Goal: Register for event/course

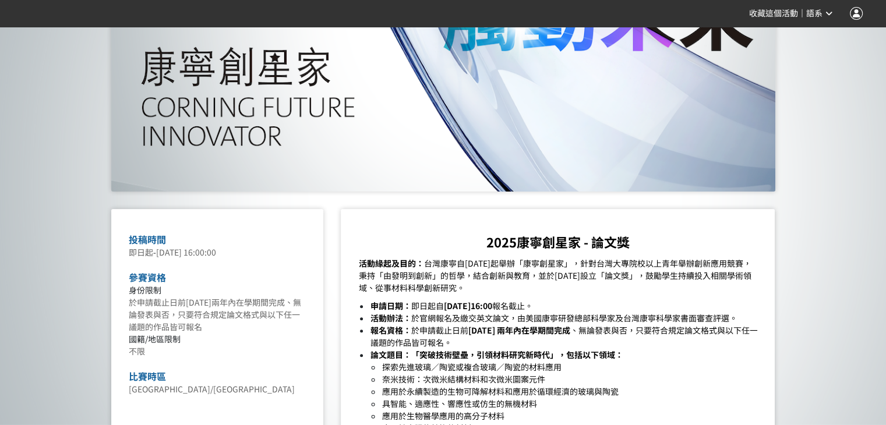
scroll to position [350, 0]
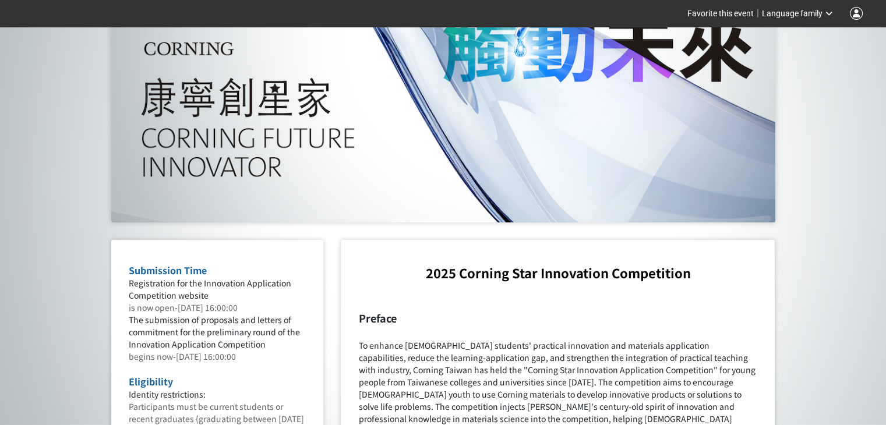
scroll to position [83, 0]
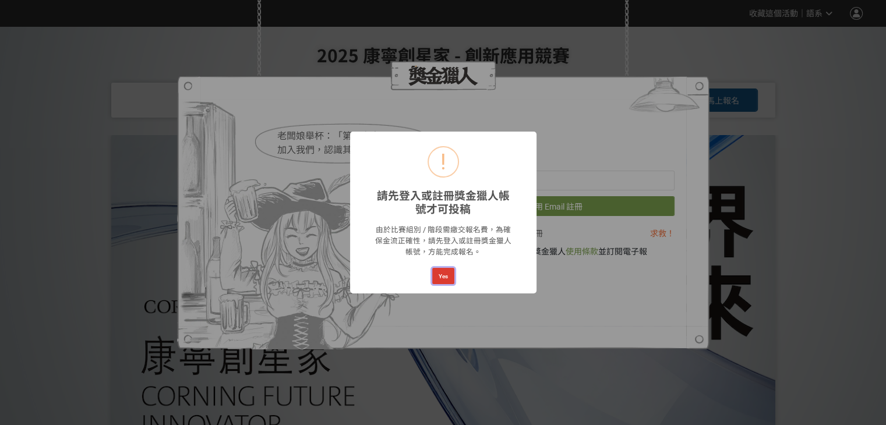
click at [445, 280] on button "Yes" at bounding box center [443, 276] width 22 height 16
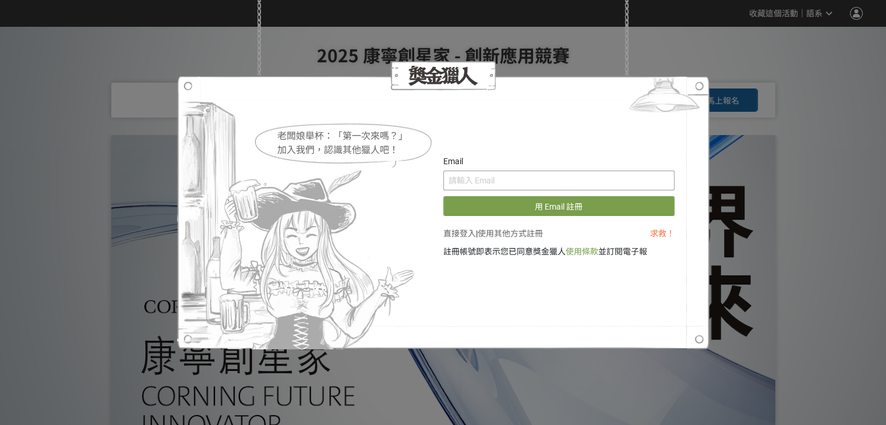
click at [508, 184] on input "text" at bounding box center [558, 181] width 231 height 20
type input "i"
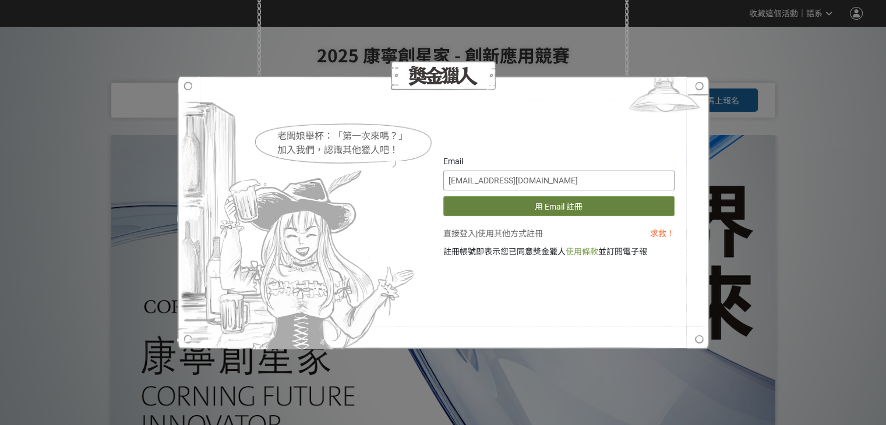
type input "vincentsiaviola@gmail.com"
click at [506, 205] on button "用 Email 註冊" at bounding box center [558, 206] width 231 height 20
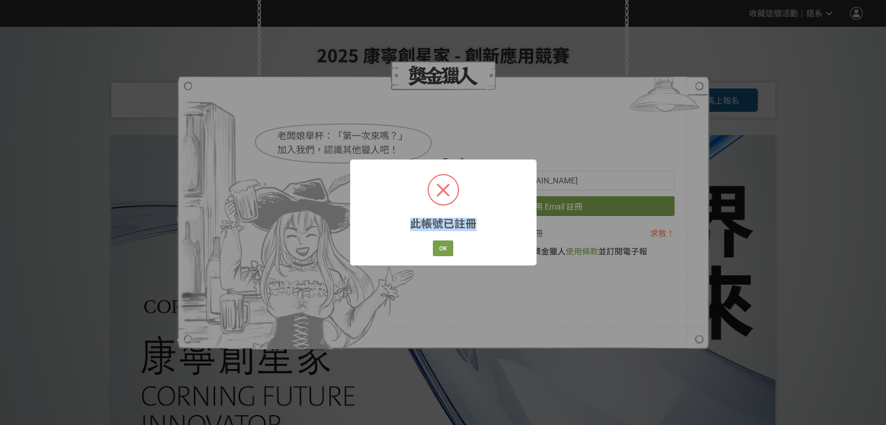
drag, startPoint x: 408, startPoint y: 224, endPoint x: 473, endPoint y: 231, distance: 65.6
click at [473, 231] on h2 "此帳號已註冊" at bounding box center [443, 220] width 89 height 22
click at [483, 241] on div "此帳號已註冊 × OK Cancel" at bounding box center [443, 212] width 186 height 105
click at [450, 247] on button "OK" at bounding box center [443, 249] width 20 height 16
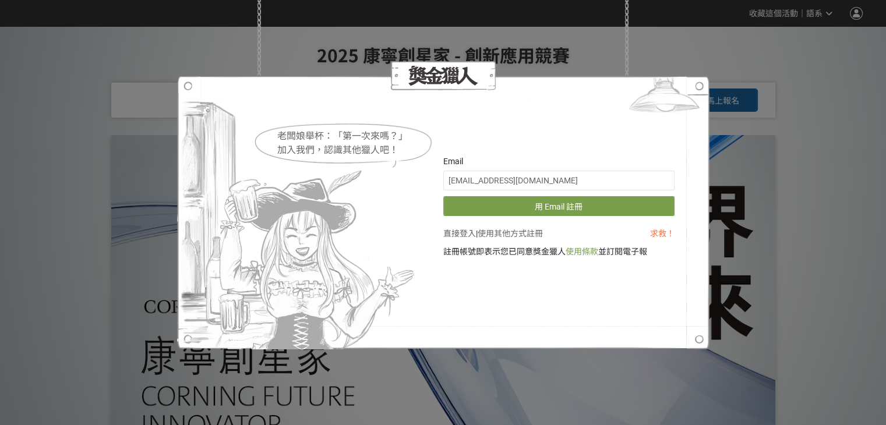
click at [770, 160] on div "老闆娘舉杯：「第一次來嗎？」 加入我們，認識其他獵人吧！ Email vincentsiaviola@gmail.com 用 Email 註冊 直接登入 | …" at bounding box center [443, 212] width 886 height 425
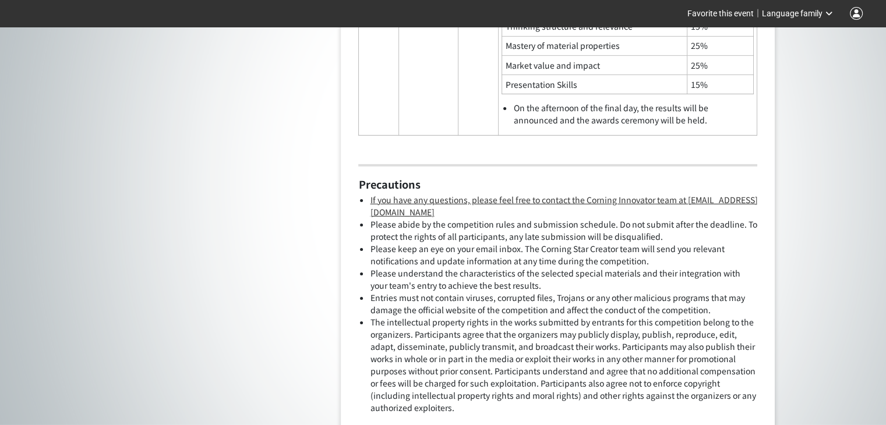
scroll to position [4002, 0]
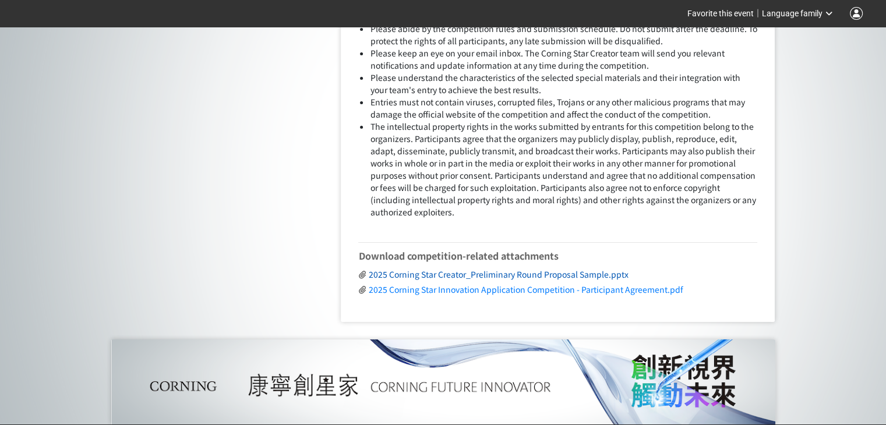
click at [567, 269] on font "2025 Corning Star Creator_Preliminary Round Proposal Sample.pptx" at bounding box center [498, 275] width 260 height 12
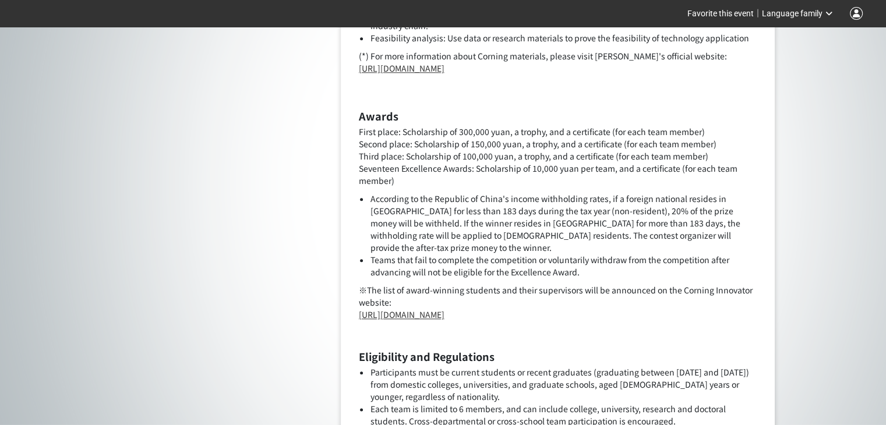
scroll to position [1147, 0]
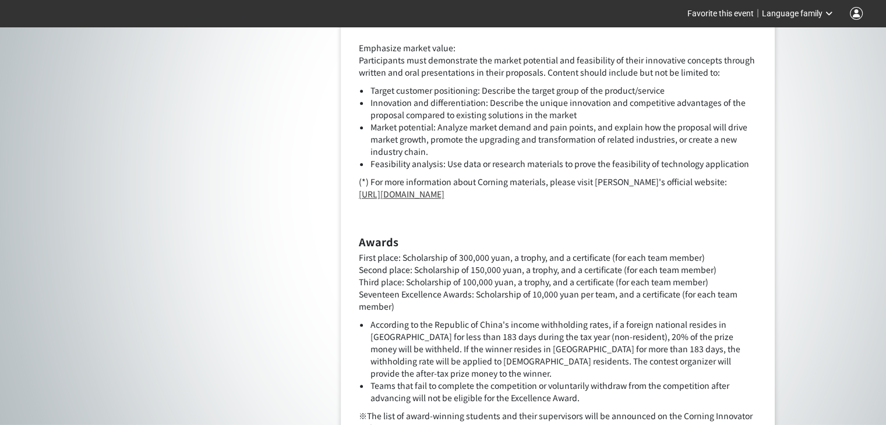
click at [783, 19] on div "Language family" at bounding box center [797, 14] width 71 height 12
click at [801, 70] on font "English" at bounding box center [812, 72] width 26 height 9
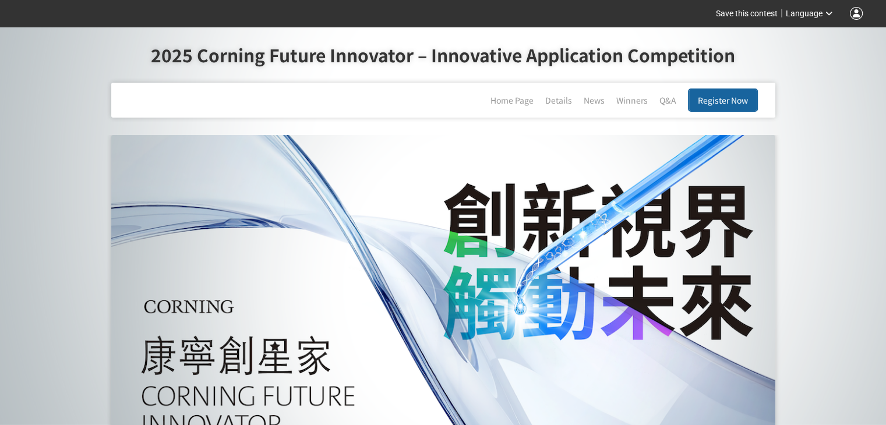
click at [730, 100] on span "Register Now" at bounding box center [723, 100] width 50 height 12
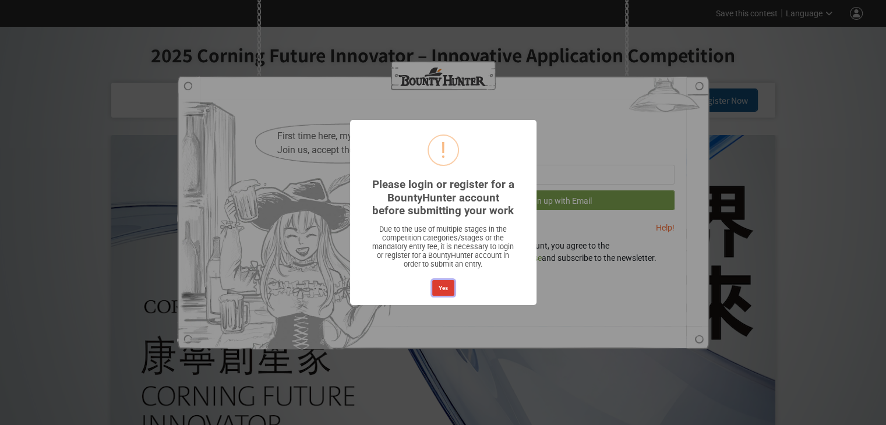
click at [449, 287] on button "Yes" at bounding box center [443, 288] width 22 height 16
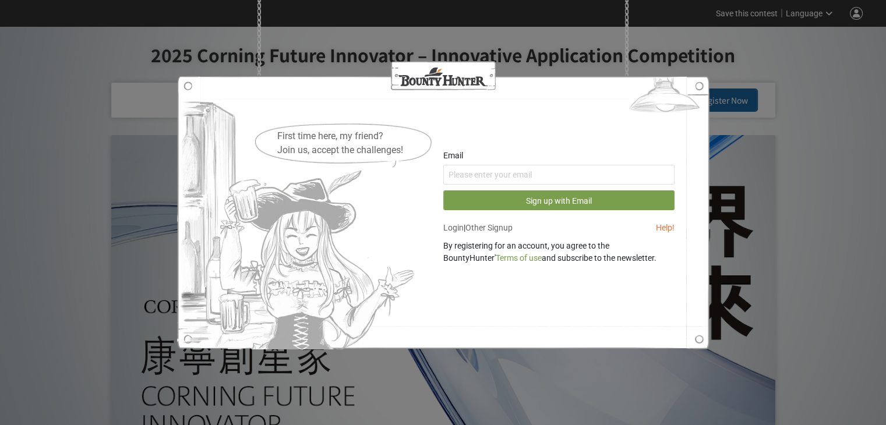
click at [462, 230] on link "Login" at bounding box center [453, 227] width 20 height 9
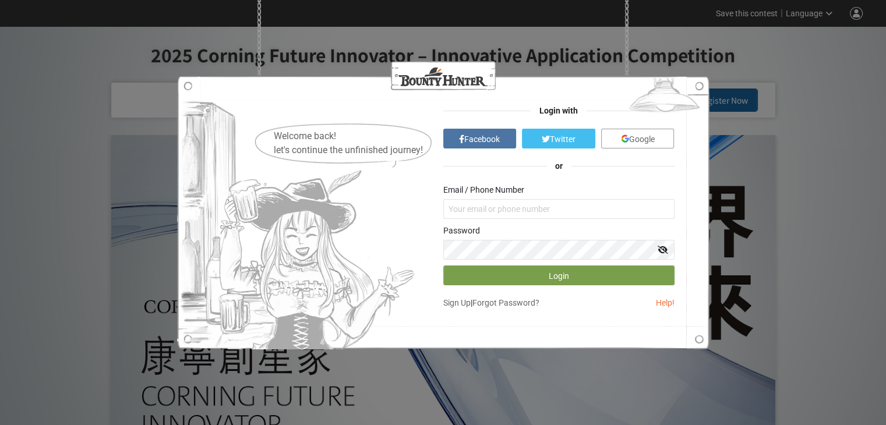
click at [634, 140] on span "Google" at bounding box center [642, 139] width 26 height 9
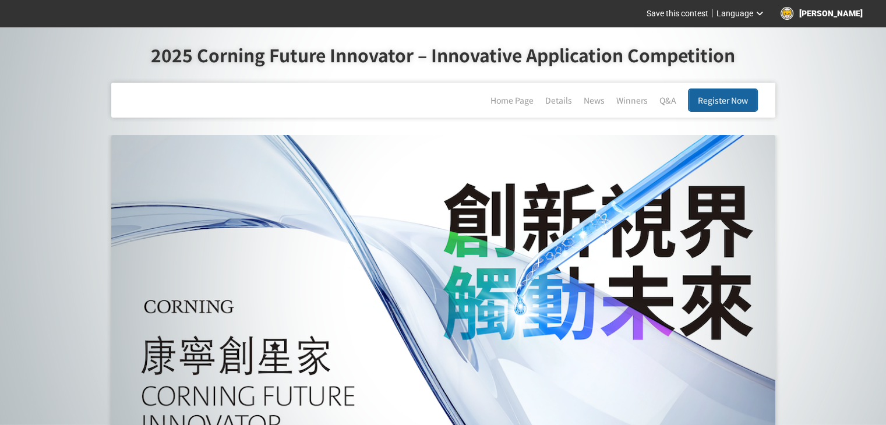
click at [717, 103] on span "Register Now" at bounding box center [723, 100] width 50 height 12
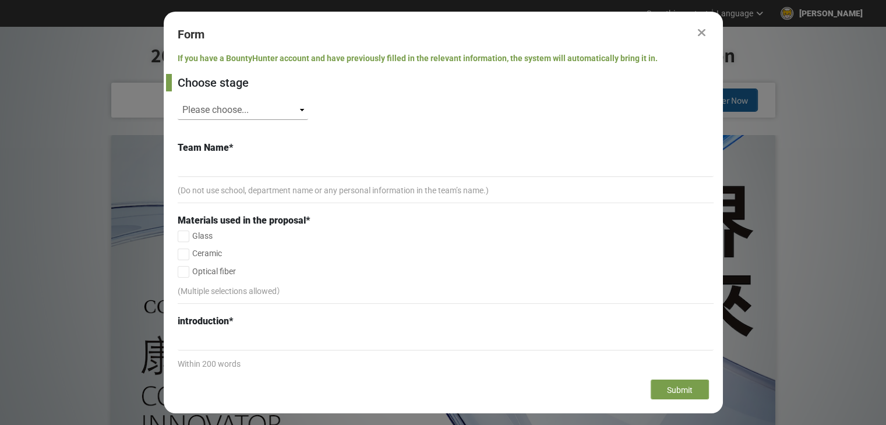
click at [247, 112] on select "Please choose... SID: 348982, Title: (未知標題)" at bounding box center [243, 110] width 131 height 20
select select "348982"
click at [178, 100] on select "Please choose... SID: 348982, Title: (未知標題)" at bounding box center [243, 110] width 131 height 20
click at [249, 115] on select "Please choose... SID: 348982, Title: (未知標題)" at bounding box center [243, 110] width 131 height 20
